Goal: Information Seeking & Learning: Find specific fact

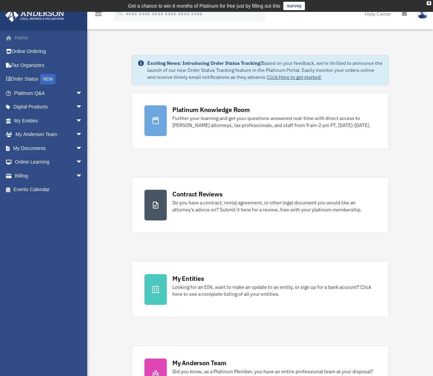
click at [23, 39] on link "Home" at bounding box center [49, 38] width 88 height 14
click at [76, 92] on span "arrow_drop_down" at bounding box center [83, 93] width 14 height 14
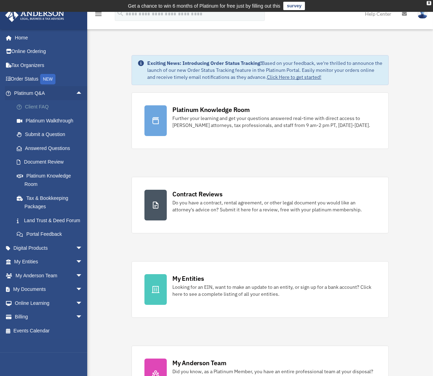
click at [34, 107] on link "Client FAQ" at bounding box center [51, 107] width 83 height 14
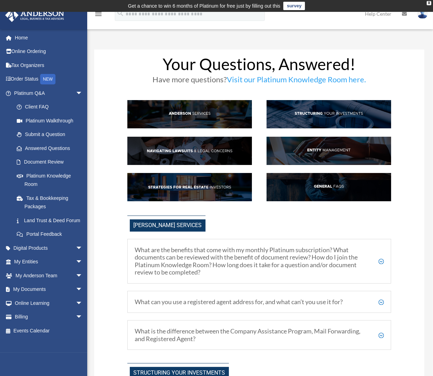
click at [379, 303] on h5 "What can you use a registered agent address for, and what can’t you use it for?" at bounding box center [259, 302] width 249 height 8
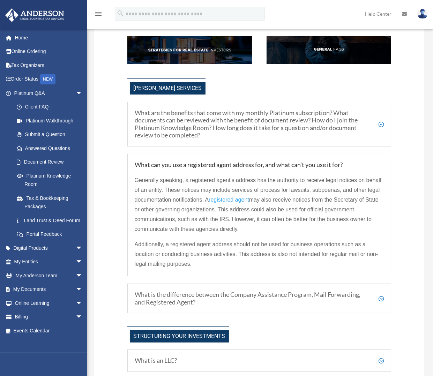
scroll to position [155, 0]
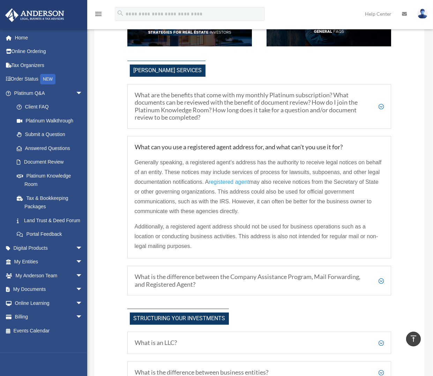
click at [379, 281] on h5 "What is the difference between the Company Assistance Program, Mail Forwarding,…" at bounding box center [259, 280] width 249 height 15
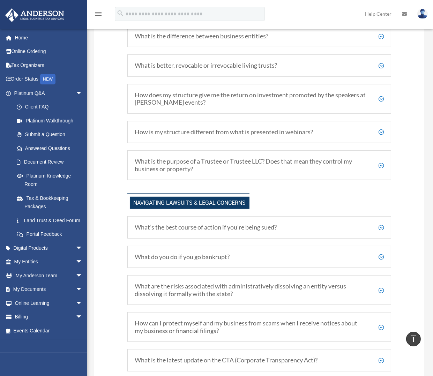
scroll to position [542, 0]
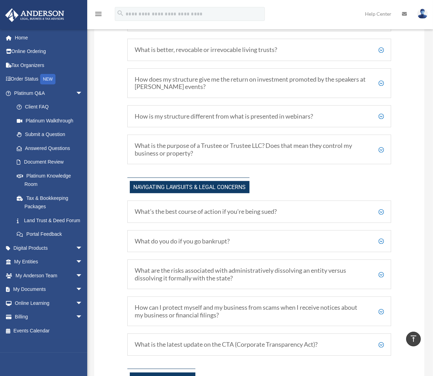
click at [380, 242] on h5 "What do you do if you go bankrupt?" at bounding box center [259, 241] width 249 height 8
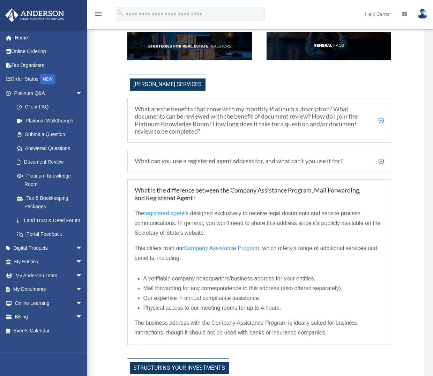
scroll to position [155, 0]
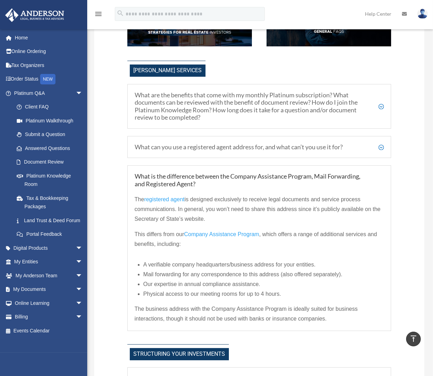
click at [381, 149] on h5 "What can you use a registered agent address for, and what can’t you use it for?" at bounding box center [259, 147] width 249 height 8
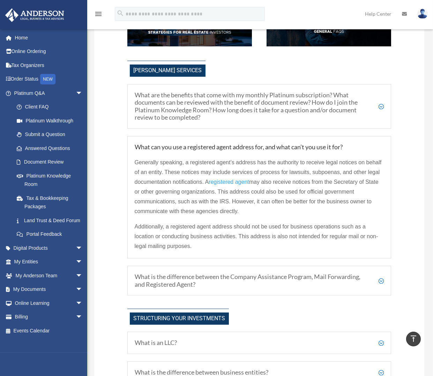
click at [382, 282] on h5 "What is the difference between the Company Assistance Program, Mail Forwarding,…" at bounding box center [259, 280] width 249 height 15
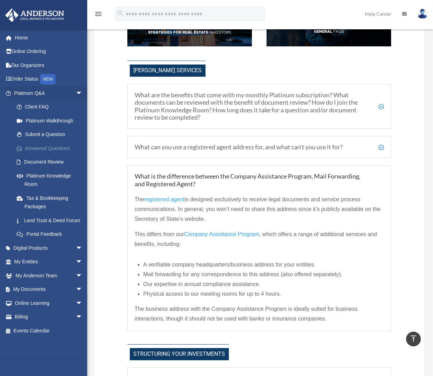
click at [50, 145] on link "Answered Questions" at bounding box center [51, 148] width 83 height 14
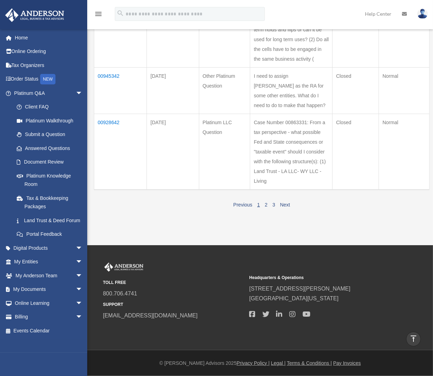
scroll to position [620, 0]
click at [108, 190] on td "00928642" at bounding box center [120, 152] width 53 height 76
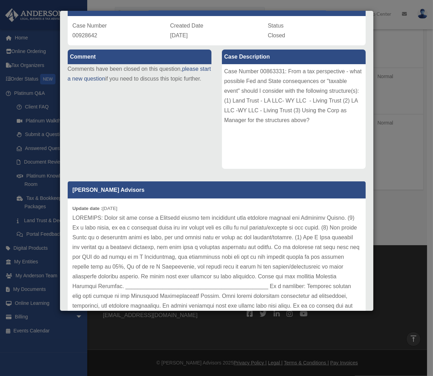
scroll to position [58, 0]
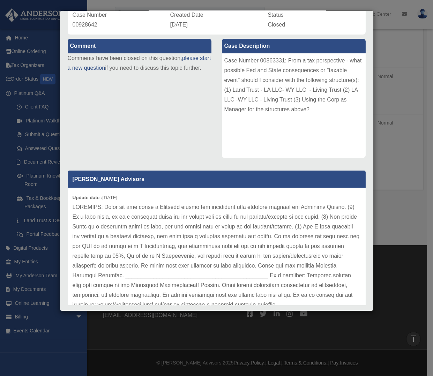
drag, startPoint x: 372, startPoint y: 289, endPoint x: 372, endPoint y: 302, distance: 13.3
click at [372, 302] on div "Case Detail × Platinum LLC Question Case Number 00928642 Created Date April 4, …" at bounding box center [216, 188] width 433 height 376
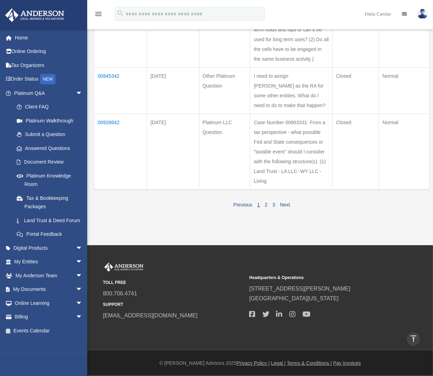
click at [106, 190] on td "00928642" at bounding box center [120, 152] width 53 height 76
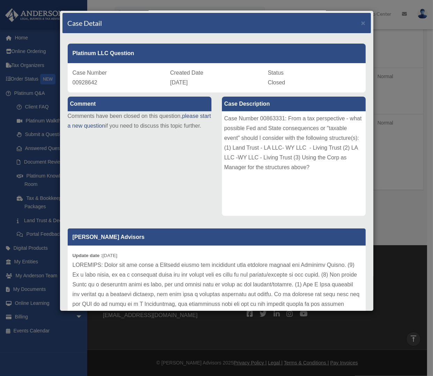
scroll to position [0, 0]
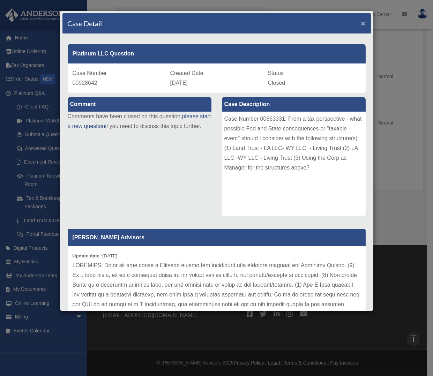
click at [361, 22] on span "×" at bounding box center [363, 23] width 5 height 8
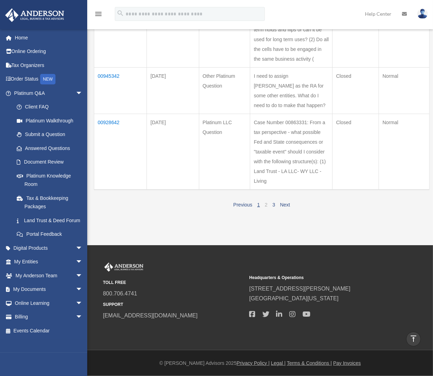
click at [265, 207] on link "2" at bounding box center [266, 205] width 3 height 6
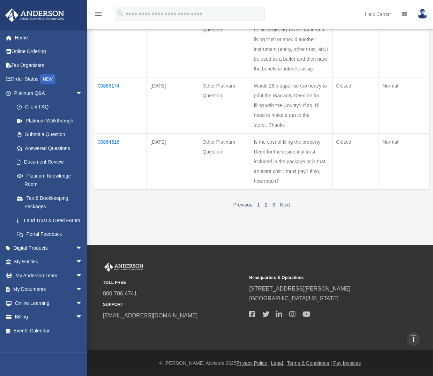
scroll to position [658, 0]
click at [273, 207] on link "3" at bounding box center [273, 205] width 3 height 6
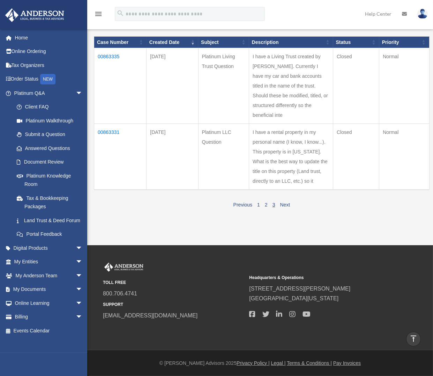
scroll to position [107, 0]
click at [107, 124] on td "00863331" at bounding box center [120, 157] width 52 height 66
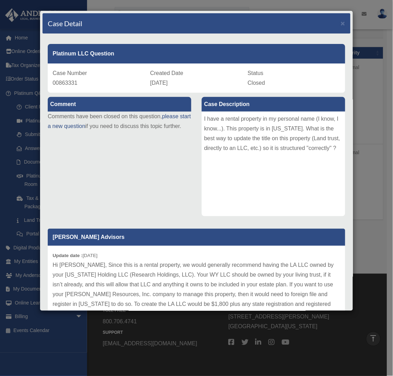
scroll to position [17, 0]
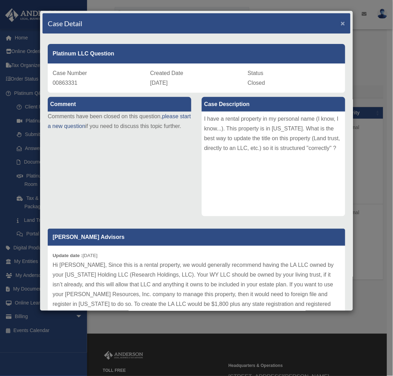
click at [341, 23] on span "×" at bounding box center [343, 23] width 5 height 8
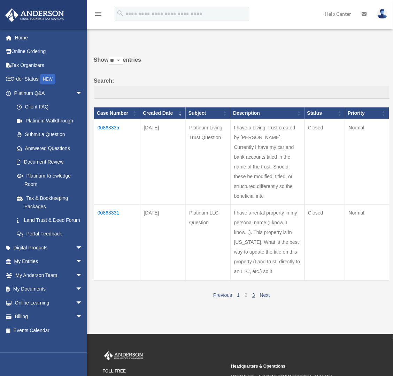
click at [246, 298] on link "2" at bounding box center [246, 296] width 3 height 6
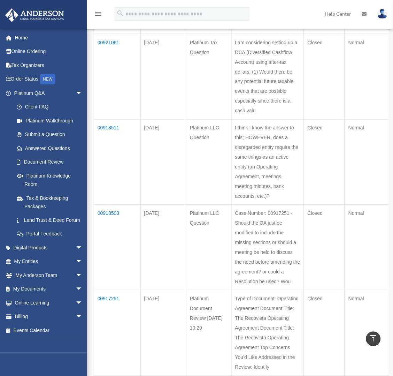
scroll to position [0, 0]
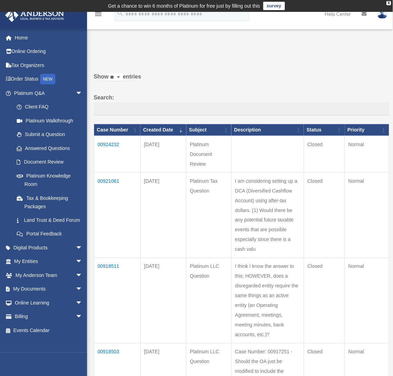
click at [122, 77] on select "** ** ** ***" at bounding box center [116, 78] width 14 height 8
select select "***"
click at [110, 74] on select "** ** ** ***" at bounding box center [116, 78] width 14 height 8
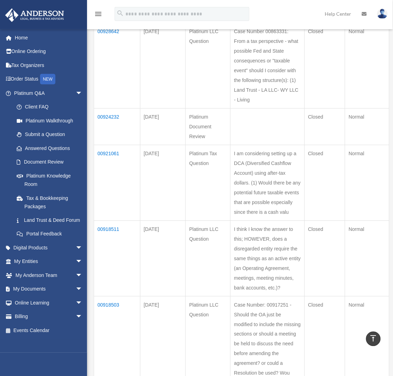
scroll to position [775, 0]
click at [105, 108] on td "00928642" at bounding box center [117, 64] width 46 height 85
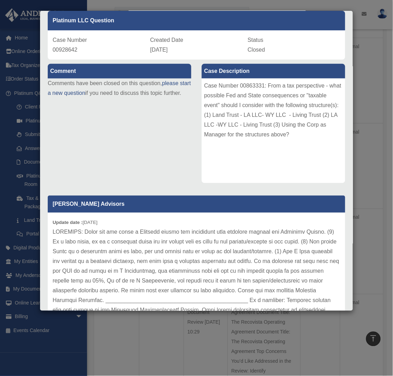
scroll to position [0, 0]
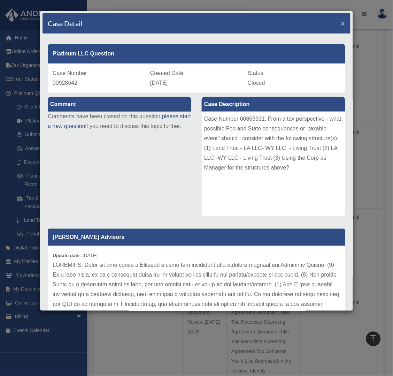
click at [341, 22] on span "×" at bounding box center [343, 23] width 5 height 8
